Goal: Information Seeking & Learning: Learn about a topic

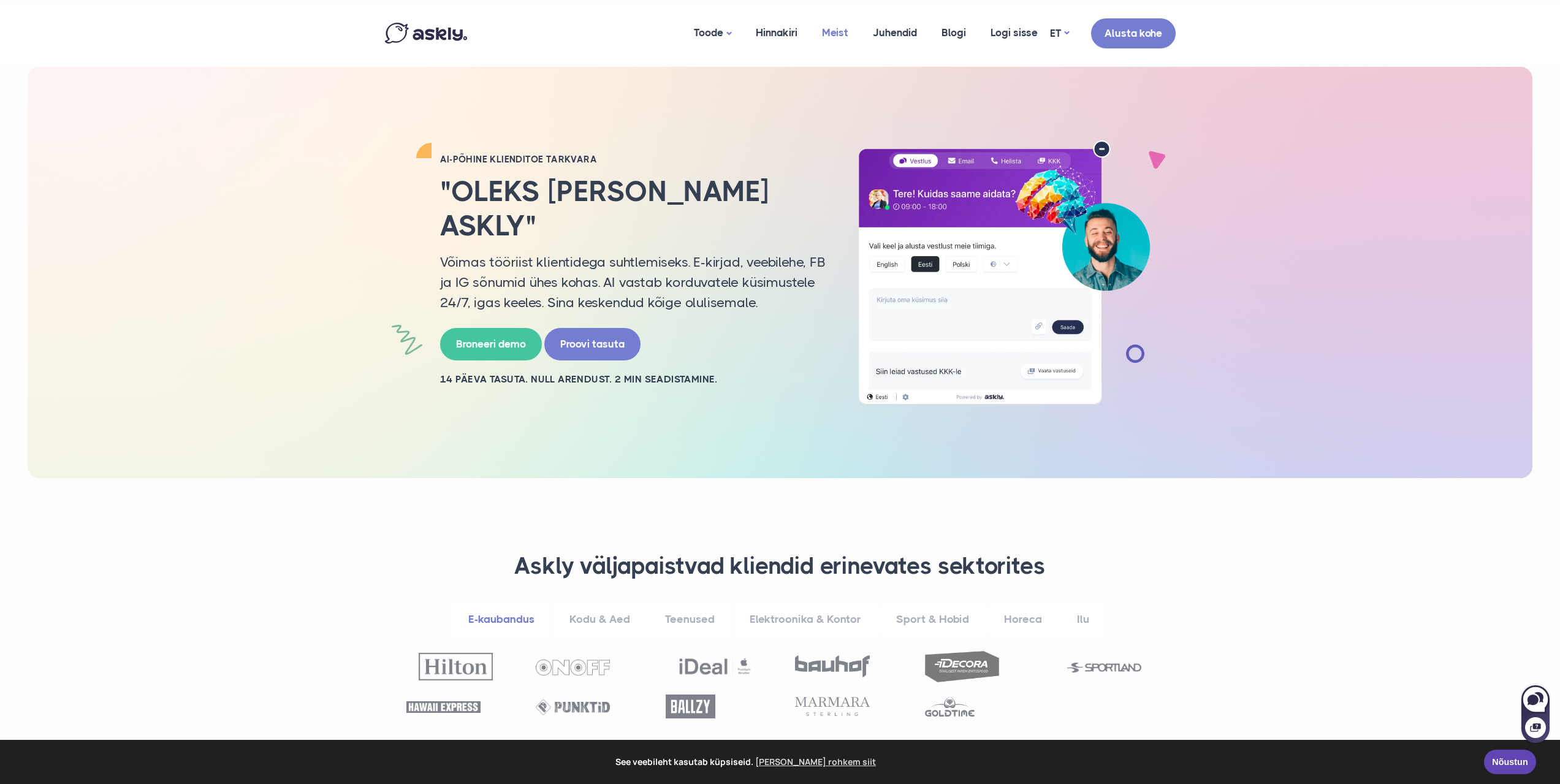
click at [833, 29] on link "Meist" at bounding box center [835, 32] width 51 height 60
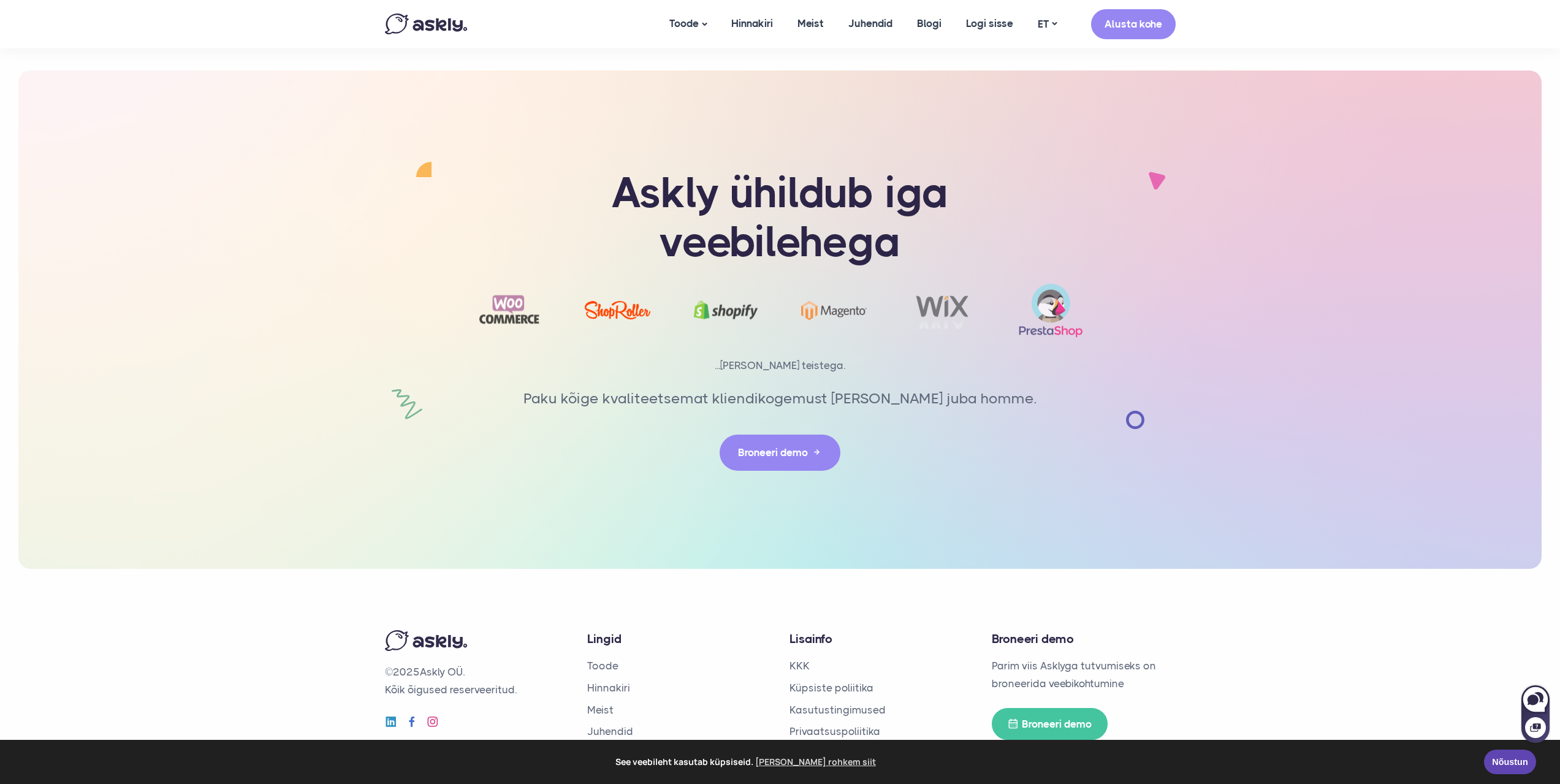
scroll to position [2537, 0]
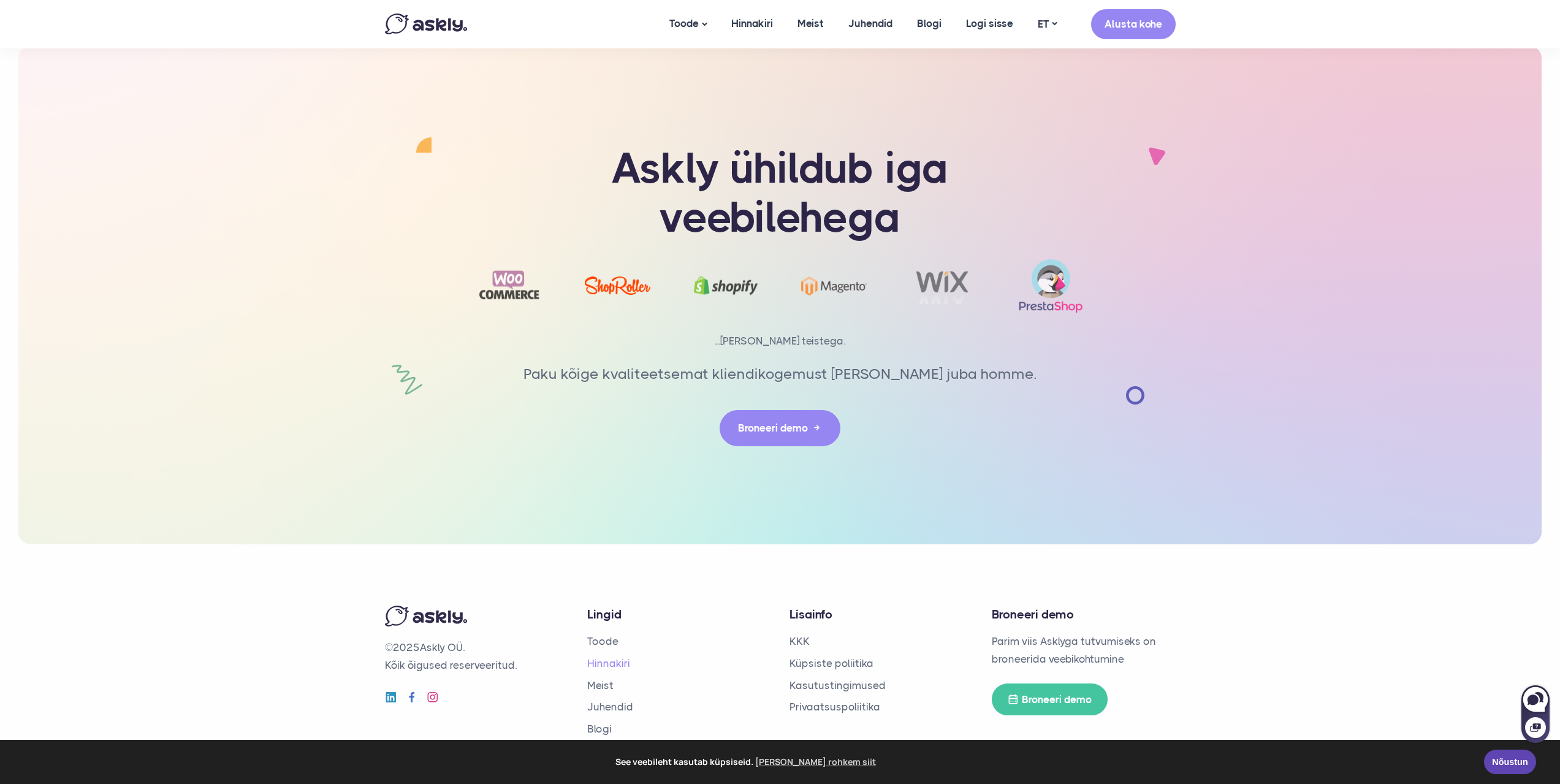
click at [614, 657] on link "Hinnakiri" at bounding box center [608, 663] width 43 height 12
